Goal: Find specific page/section

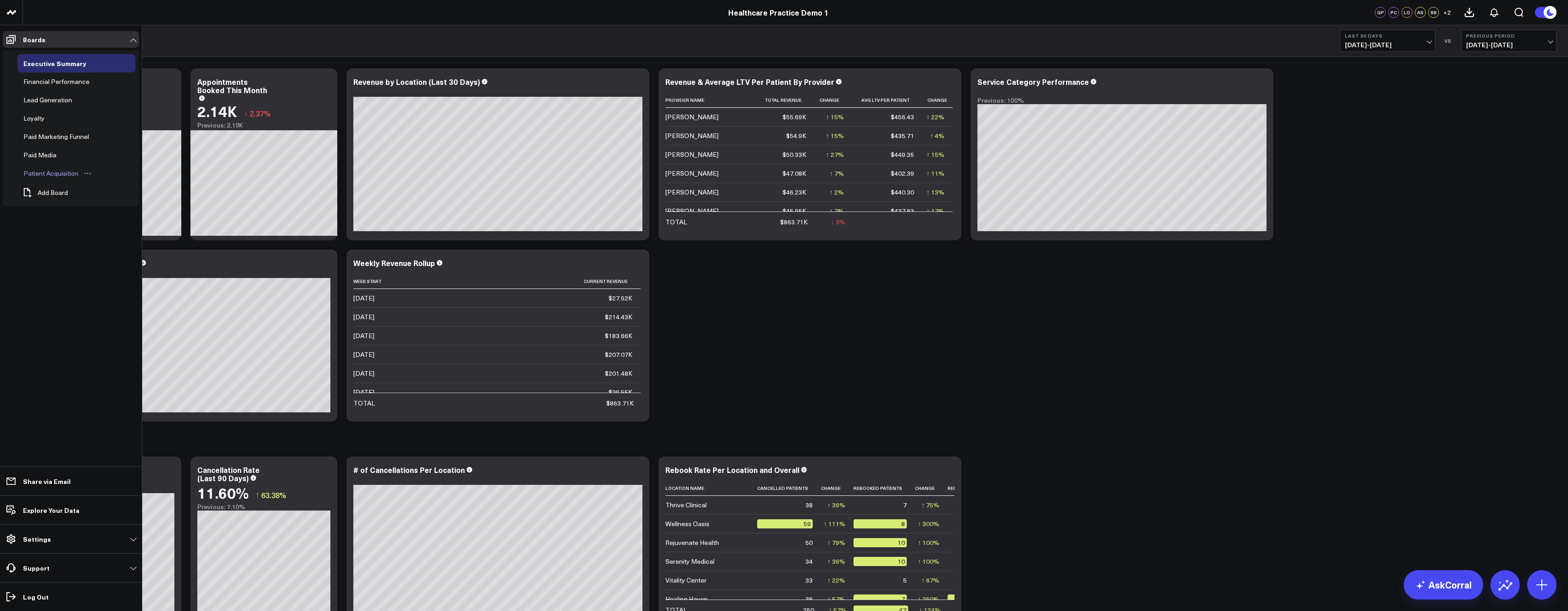
click at [61, 177] on div "Patient Acquisition" at bounding box center [51, 173] width 60 height 11
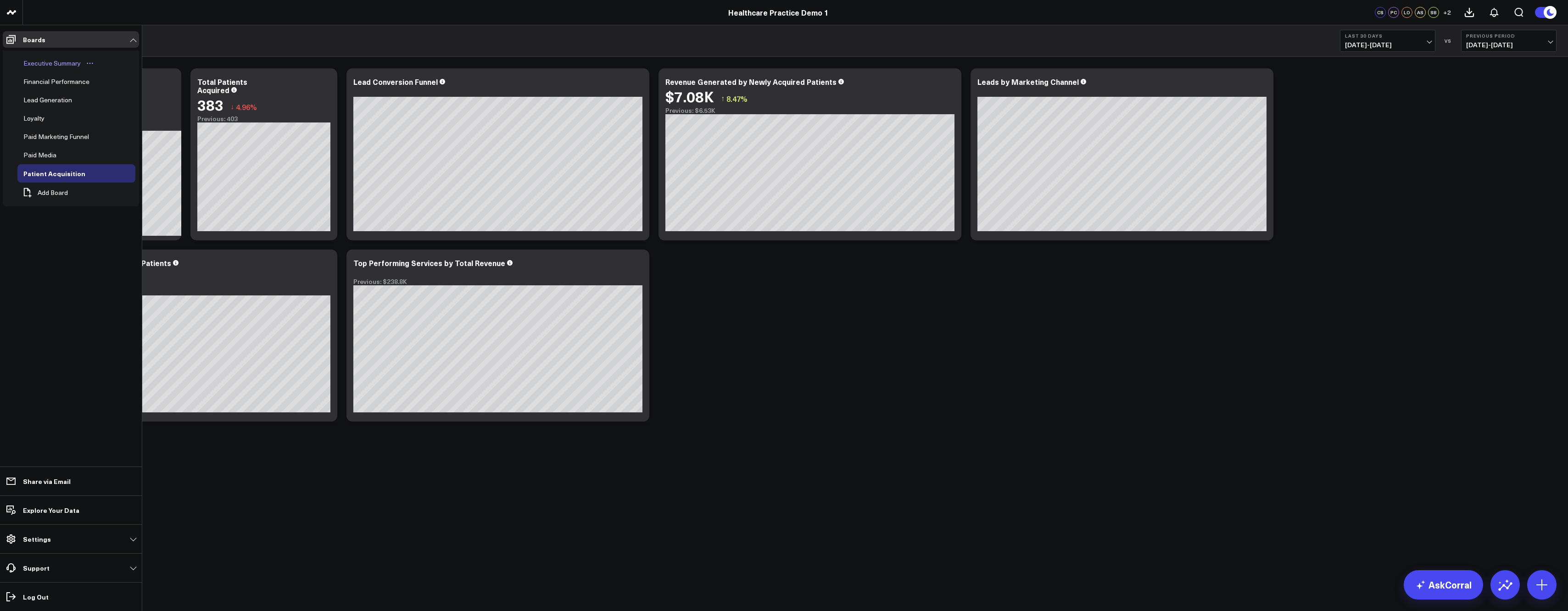
click at [40, 60] on div "Executive Summary" at bounding box center [52, 63] width 62 height 11
